Goal: Task Accomplishment & Management: Use online tool/utility

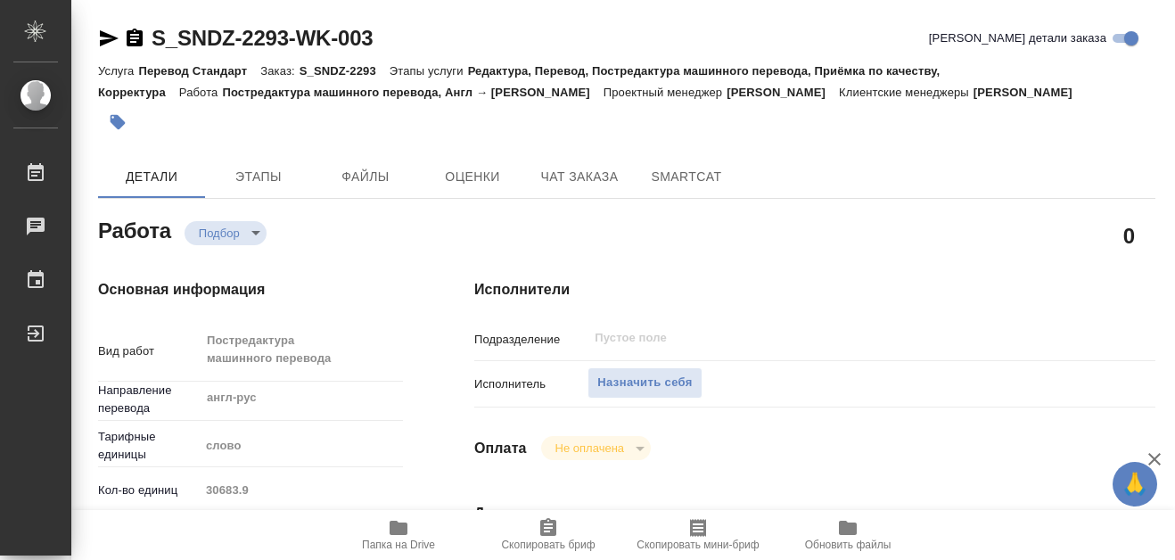
type textarea "x"
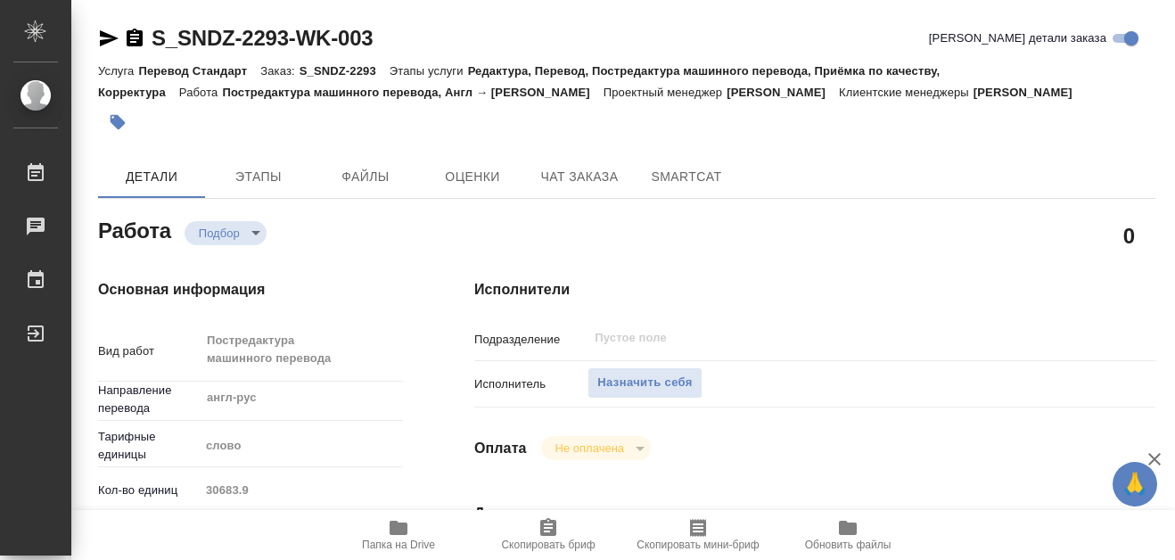
type textarea "x"
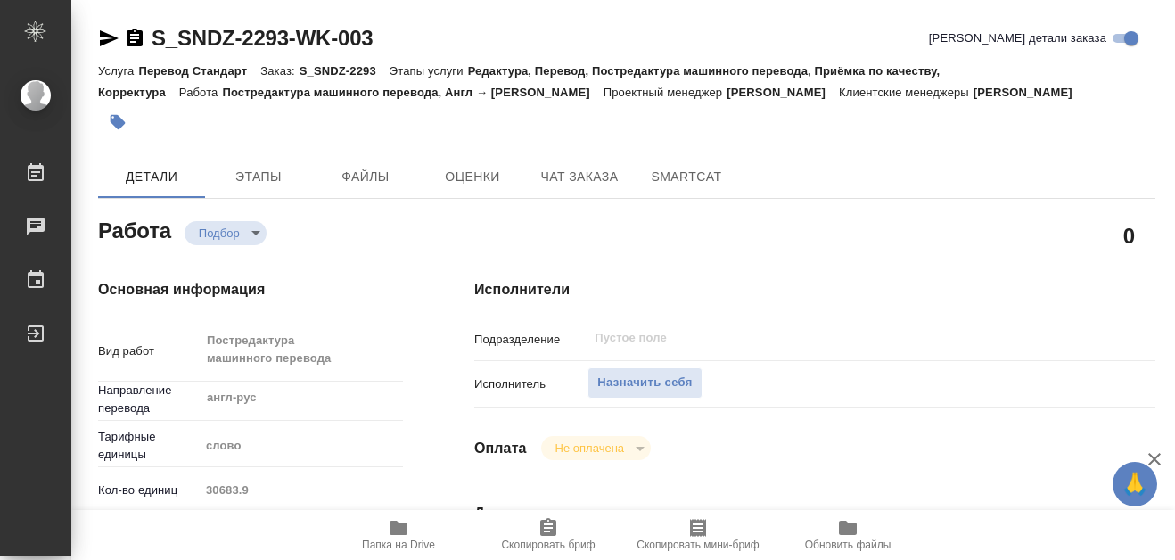
type textarea "x"
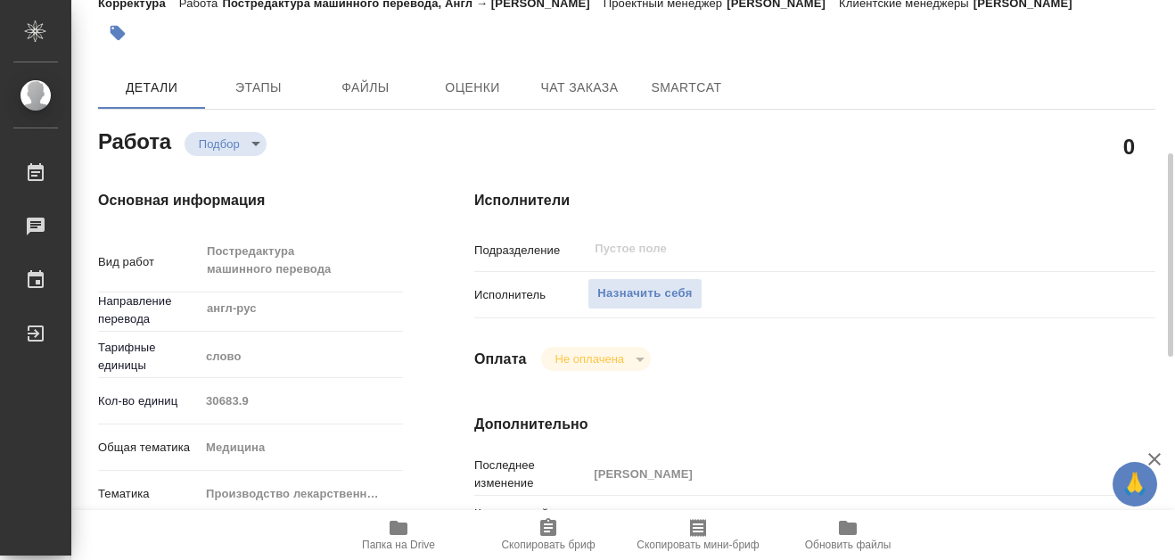
scroll to position [178, 0]
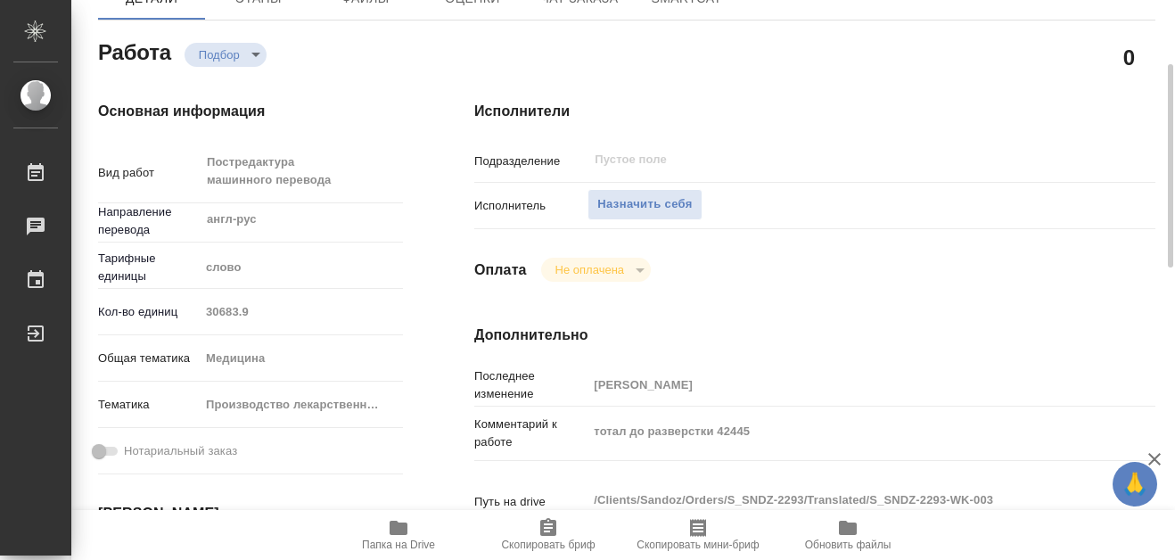
type textarea "x"
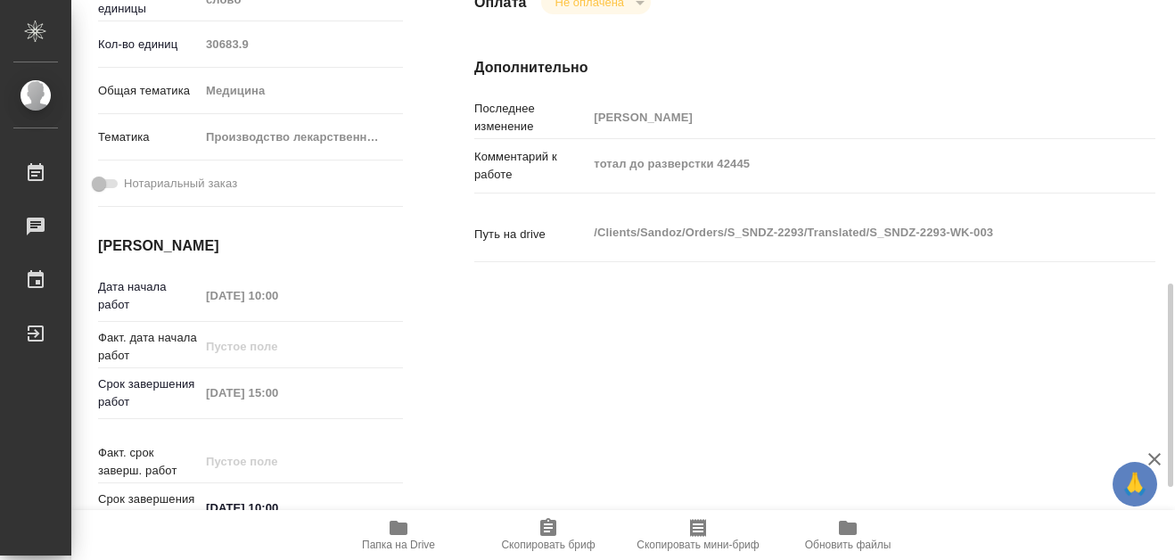
scroll to position [535, 0]
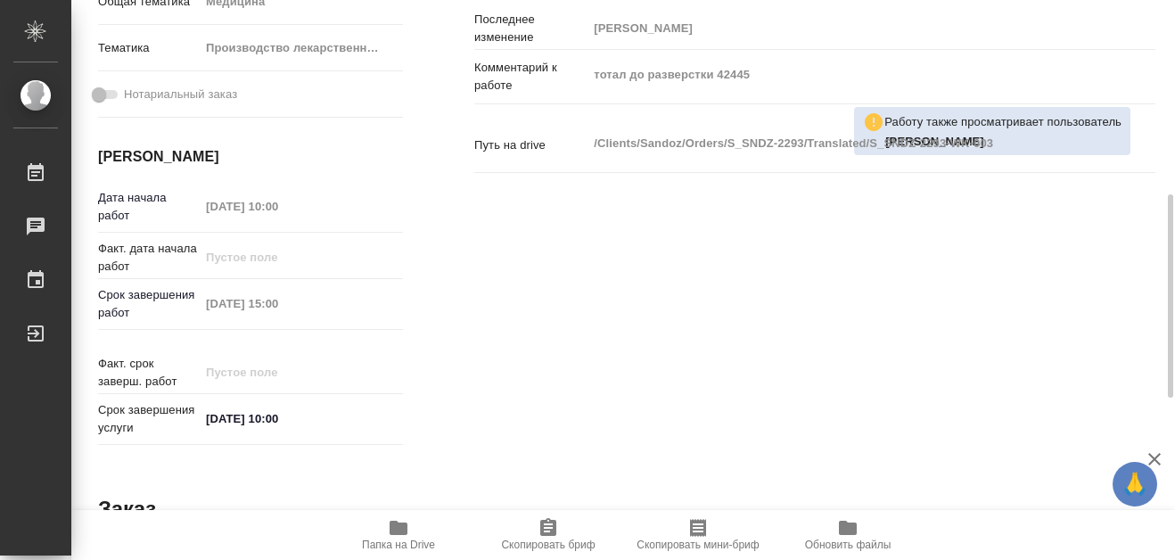
click at [895, 225] on div "Исполнители Подразделение ​ Исполнитель Назначить себя Оплата Не оплачена notPa…" at bounding box center [815, 97] width 753 height 779
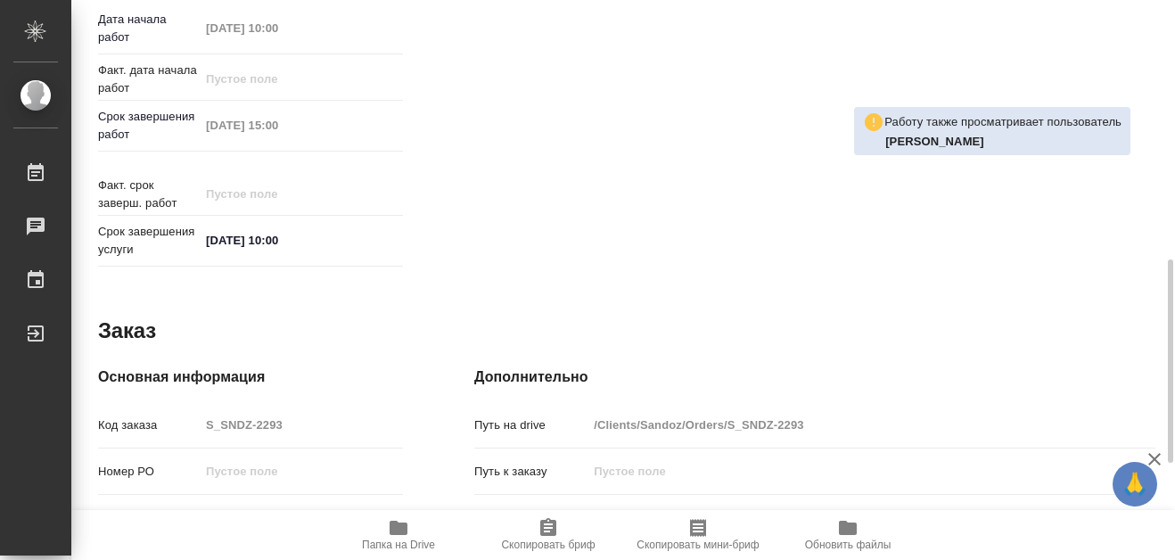
scroll to position [803, 0]
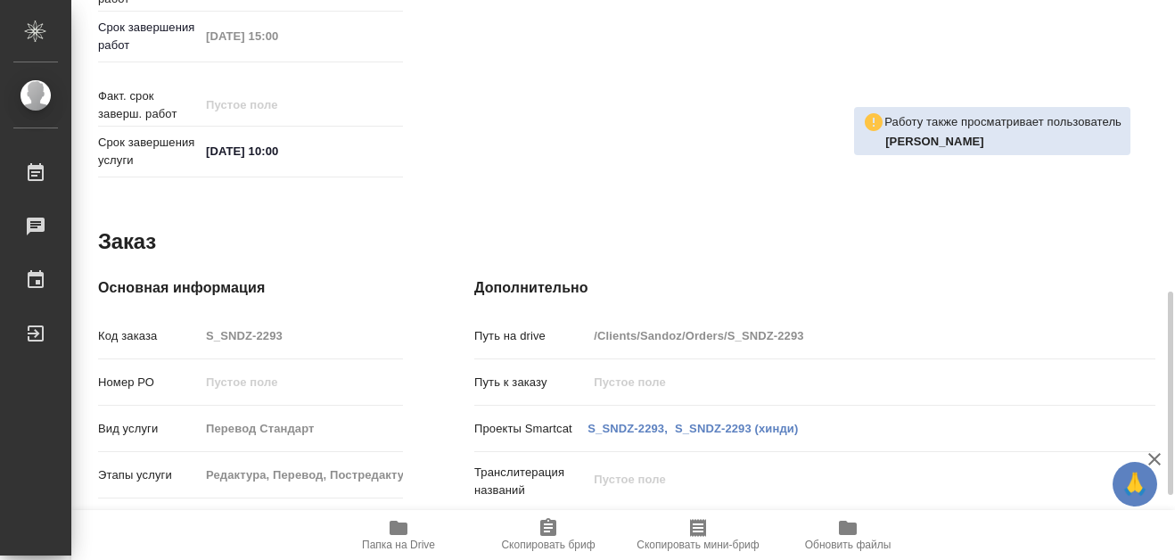
click at [404, 532] on icon "button" at bounding box center [399, 528] width 18 height 14
